Goal: Go to known website: Go to known website

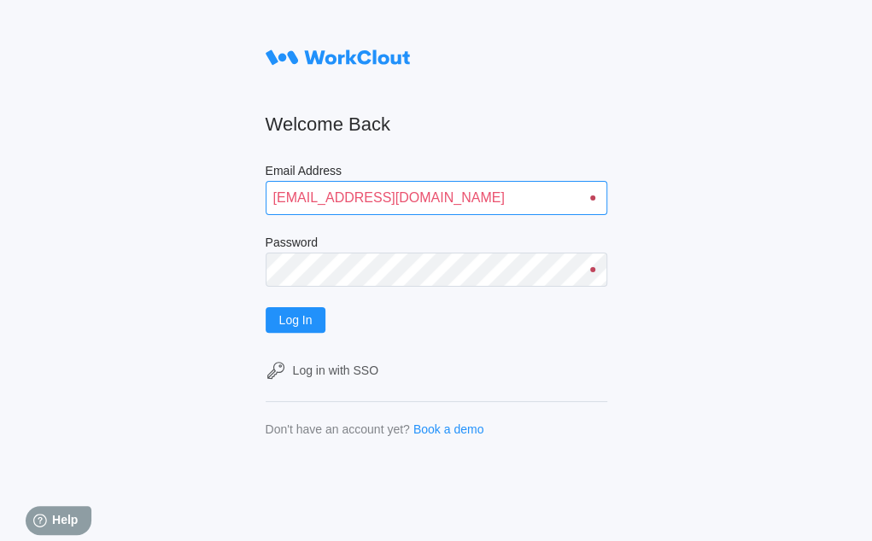
type input "[EMAIL_ADDRESS][DOMAIN_NAME]"
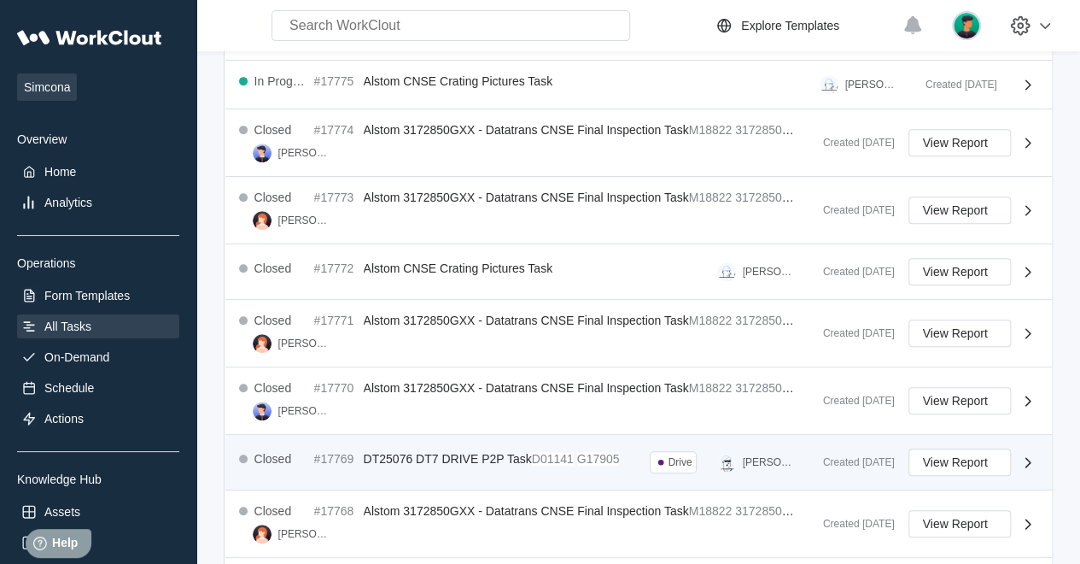
scroll to position [597, 0]
